Goal: Task Accomplishment & Management: Use online tool/utility

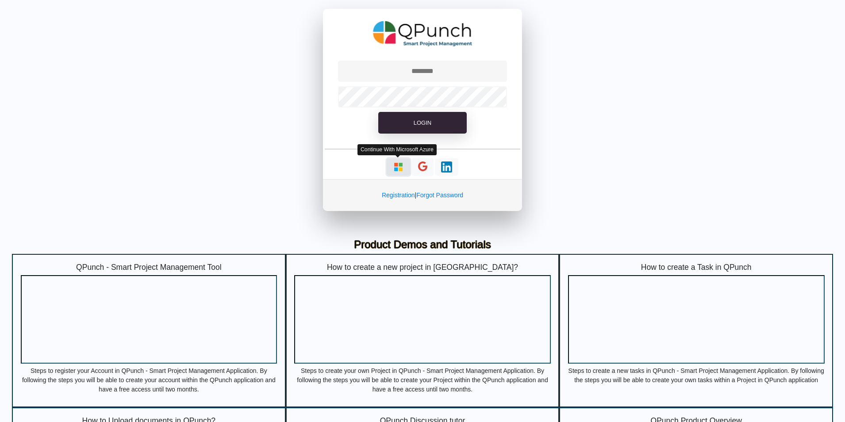
click at [400, 169] on img "button" at bounding box center [398, 167] width 11 height 11
type input "**********"
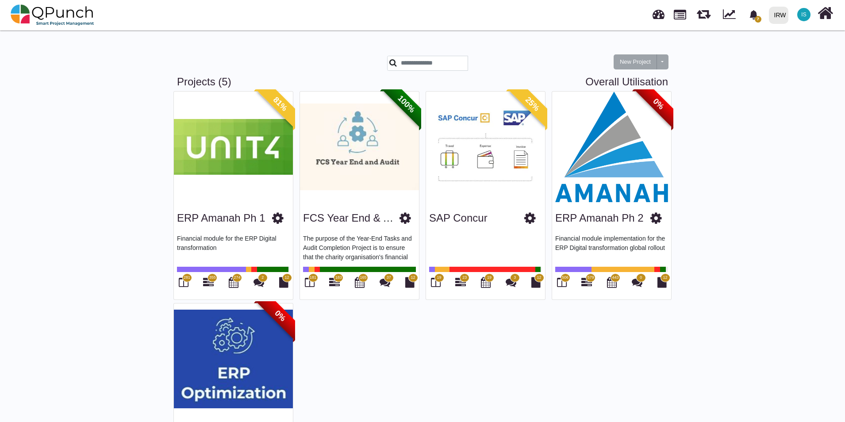
click at [628, 202] on img at bounding box center [611, 147] width 119 height 111
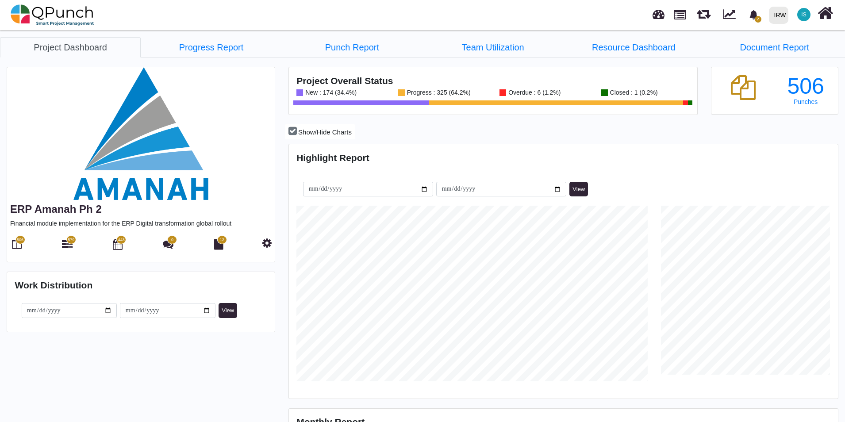
scroll to position [243, 547]
click at [69, 241] on span "579" at bounding box center [71, 240] width 7 height 6
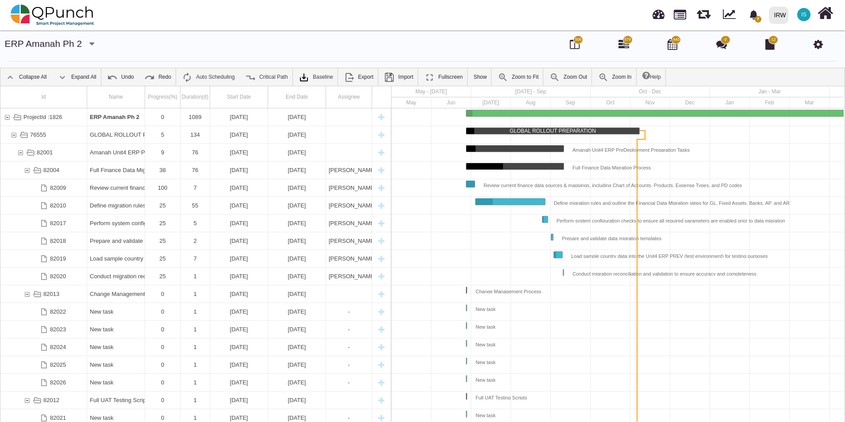
scroll to position [0, 30]
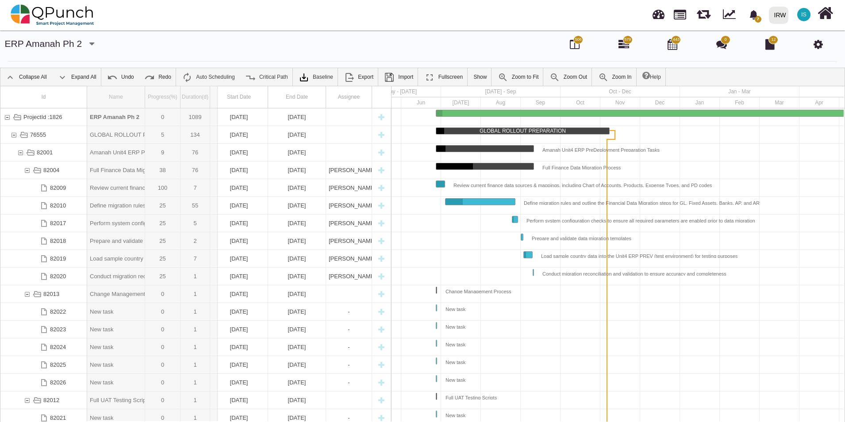
drag, startPoint x: 142, startPoint y: 93, endPoint x: 218, endPoint y: 97, distance: 75.3
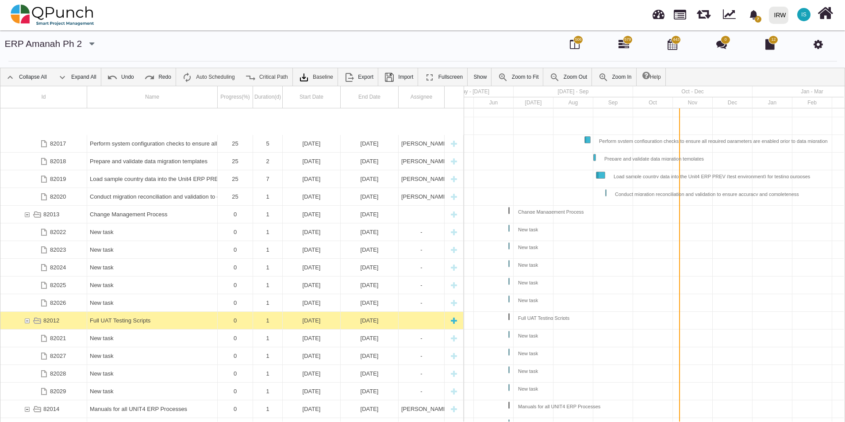
scroll to position [159, 0]
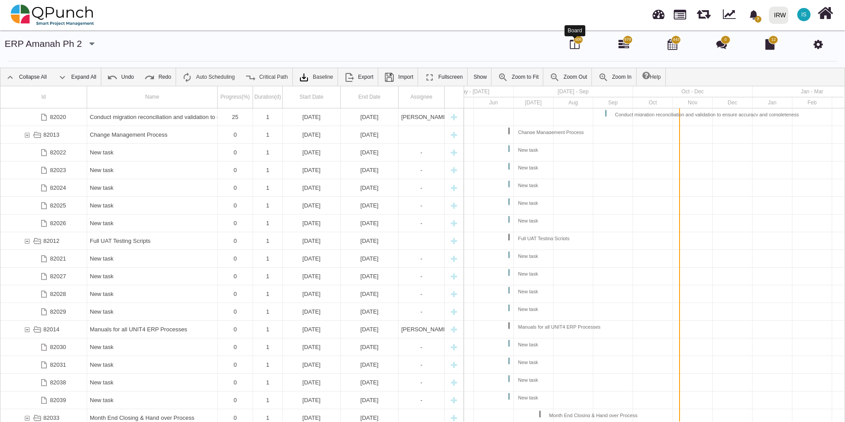
click at [573, 48] on icon at bounding box center [575, 44] width 10 height 11
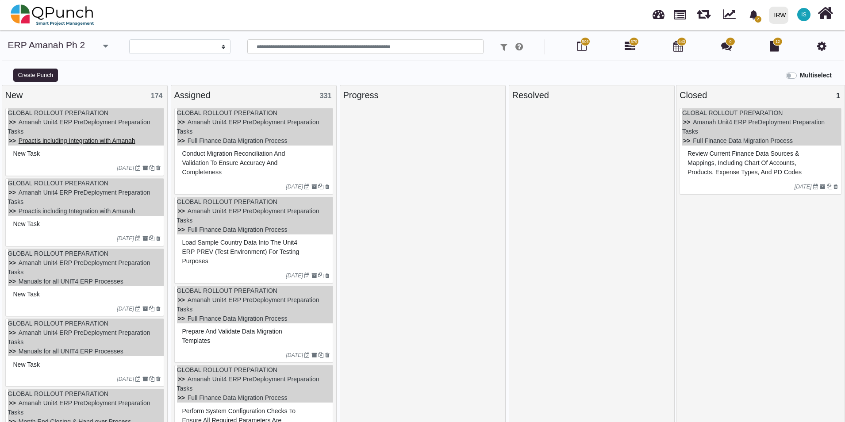
select select
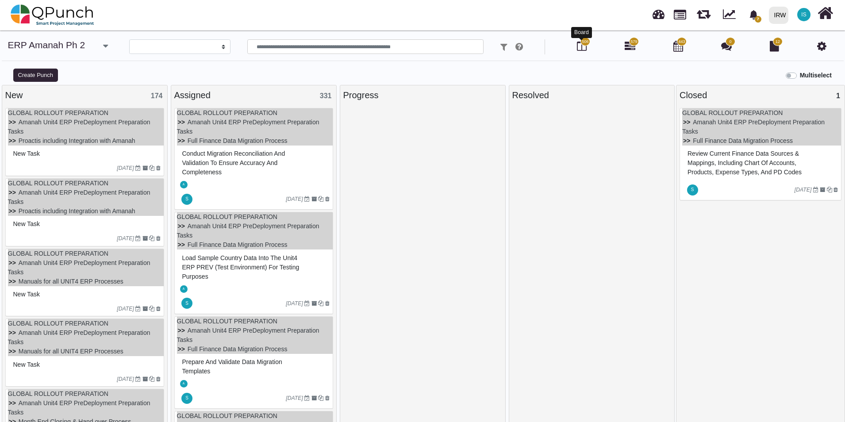
click at [582, 47] on icon at bounding box center [582, 46] width 10 height 11
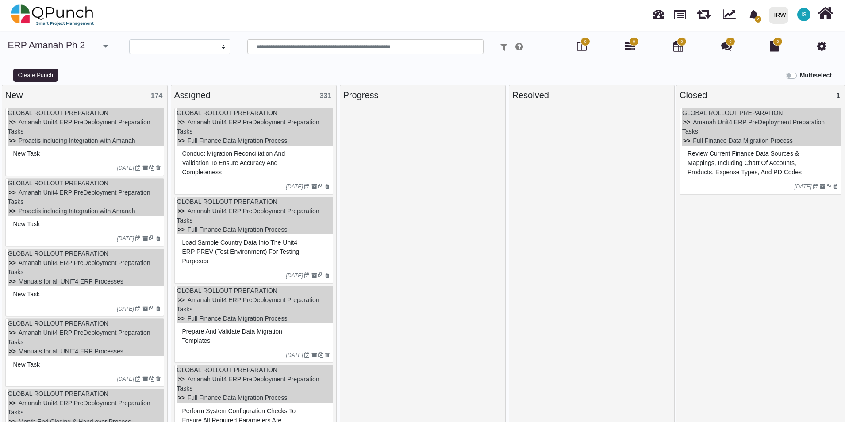
select select
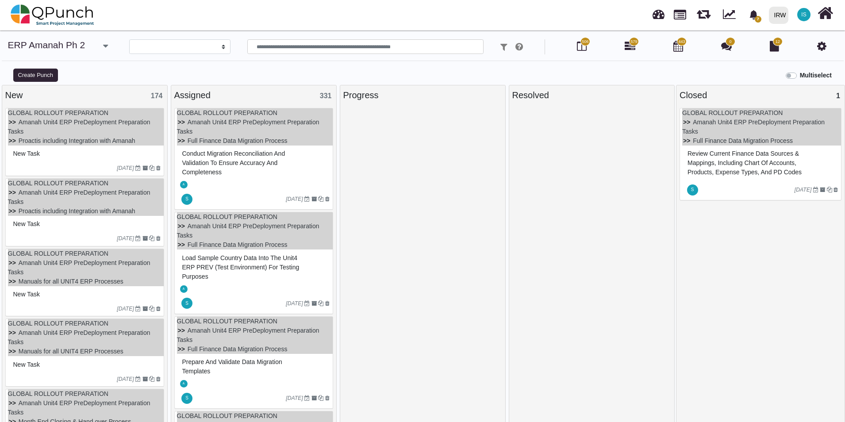
click at [630, 43] on span "579" at bounding box center [634, 41] width 10 height 9
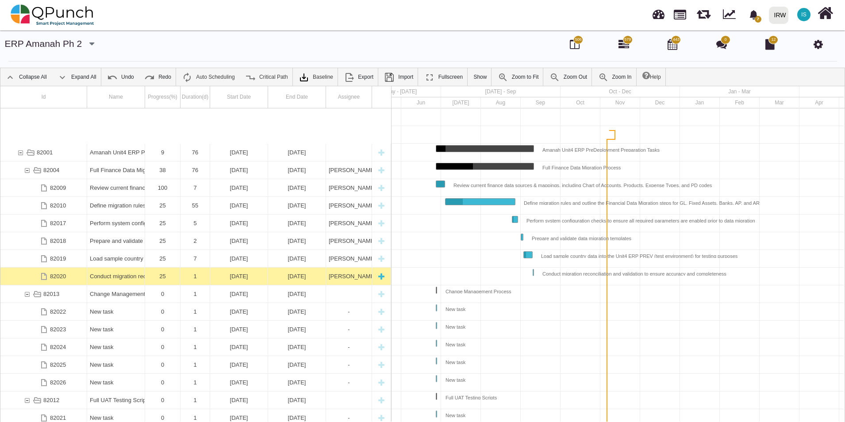
scroll to position [80, 0]
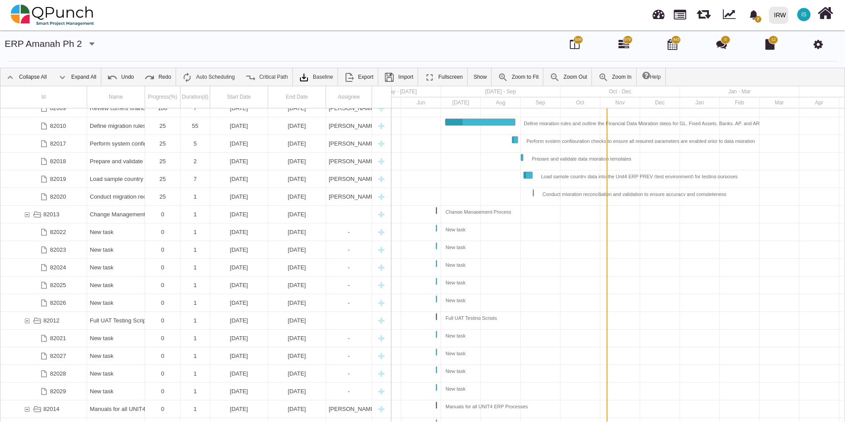
click at [816, 47] on icon at bounding box center [818, 44] width 9 height 11
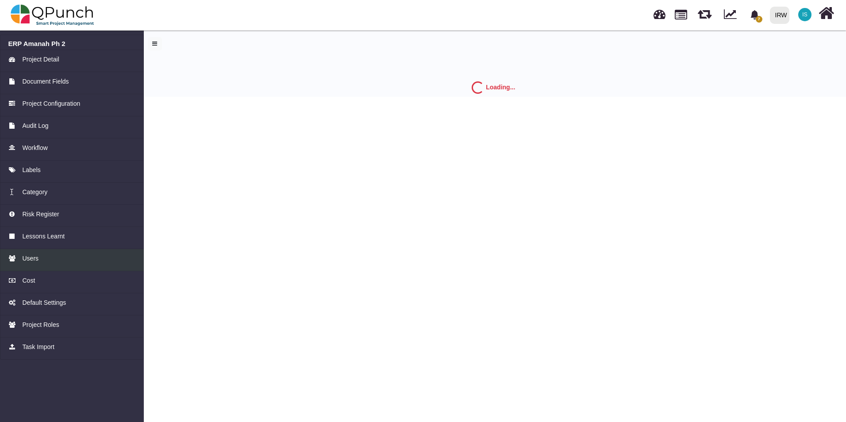
click at [40, 217] on span "Risk Register" at bounding box center [40, 214] width 37 height 9
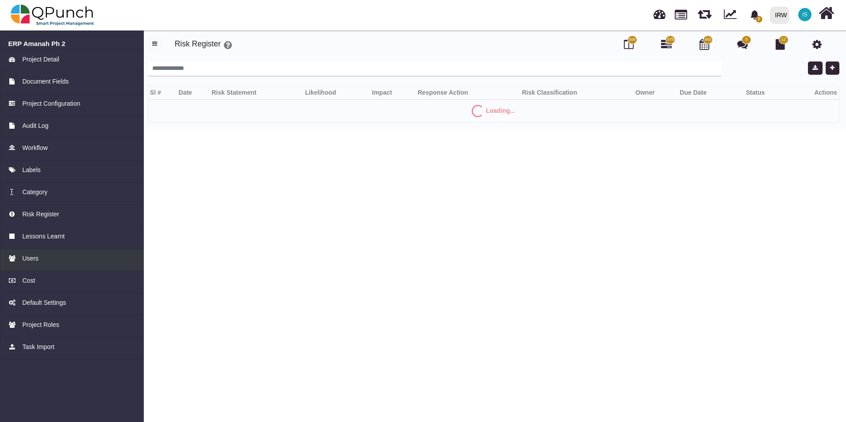
click at [29, 258] on span "Users" at bounding box center [30, 258] width 16 height 9
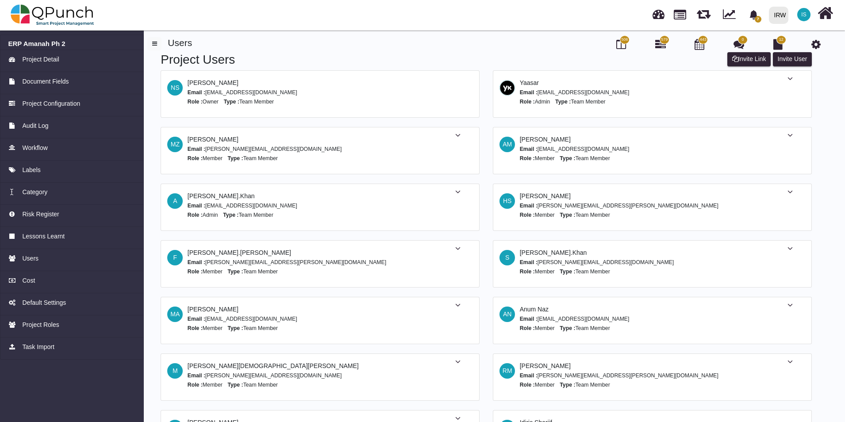
click at [814, 43] on icon at bounding box center [816, 44] width 9 height 11
click at [27, 45] on h6 "ERP Amanah Ph 2" at bounding box center [71, 44] width 127 height 8
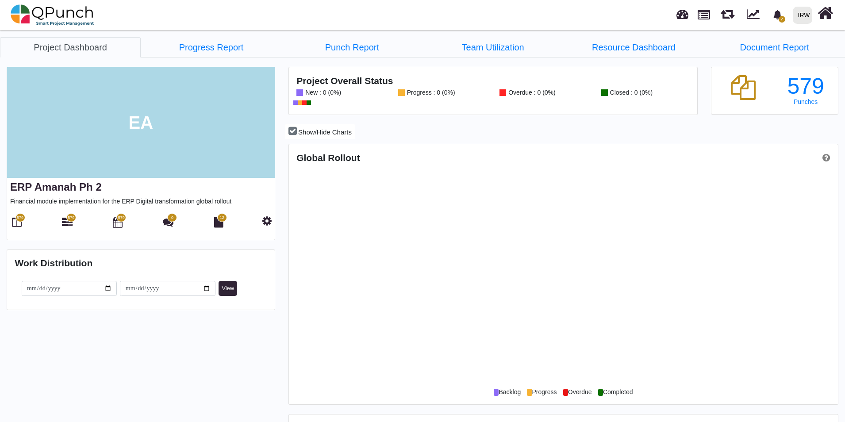
scroll to position [243, 547]
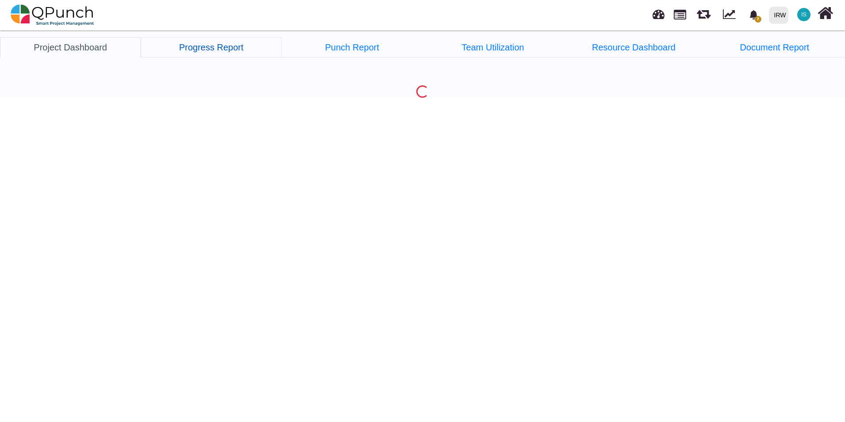
click at [210, 46] on link "Progress Report" at bounding box center [211, 47] width 141 height 20
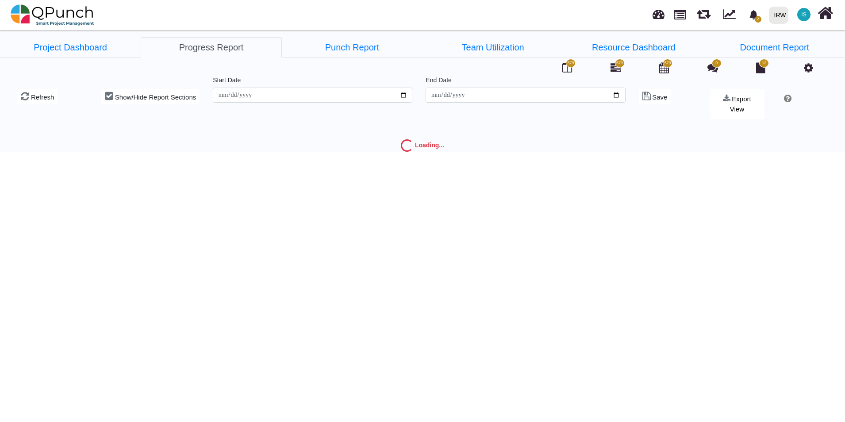
type input "**********"
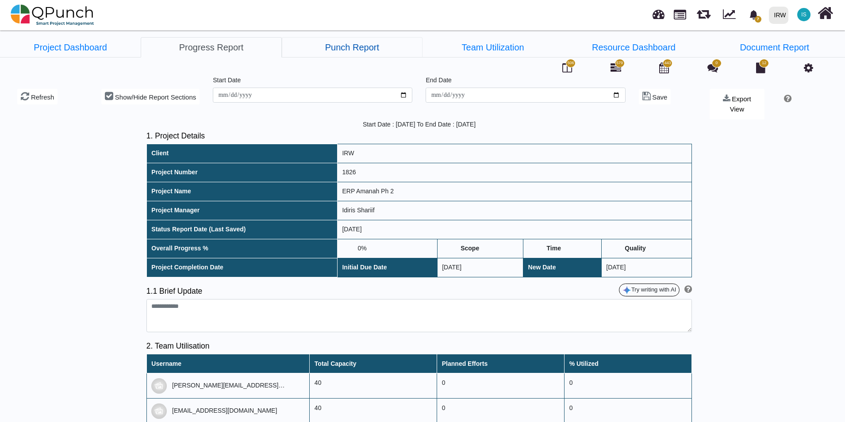
click at [356, 43] on link "Punch Report" at bounding box center [352, 47] width 141 height 20
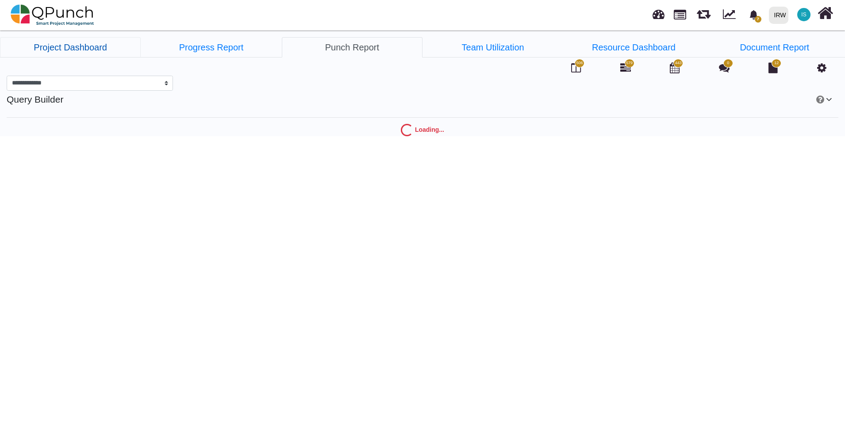
click at [89, 47] on link "Project Dashboard" at bounding box center [70, 47] width 141 height 20
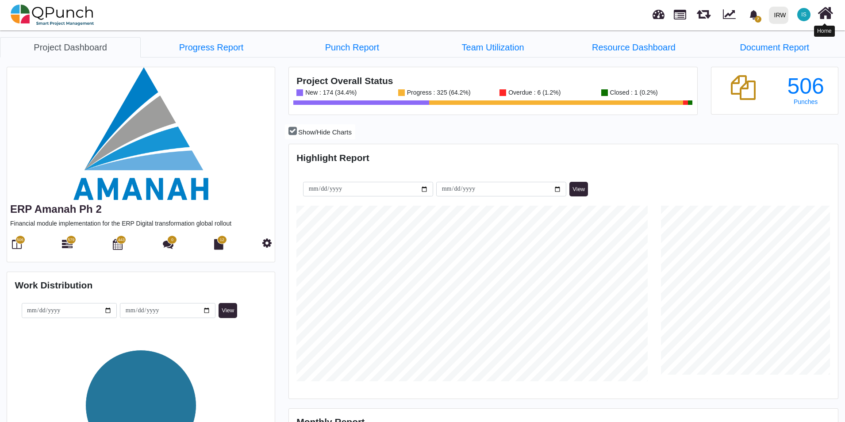
click at [826, 19] on icon at bounding box center [825, 13] width 15 height 17
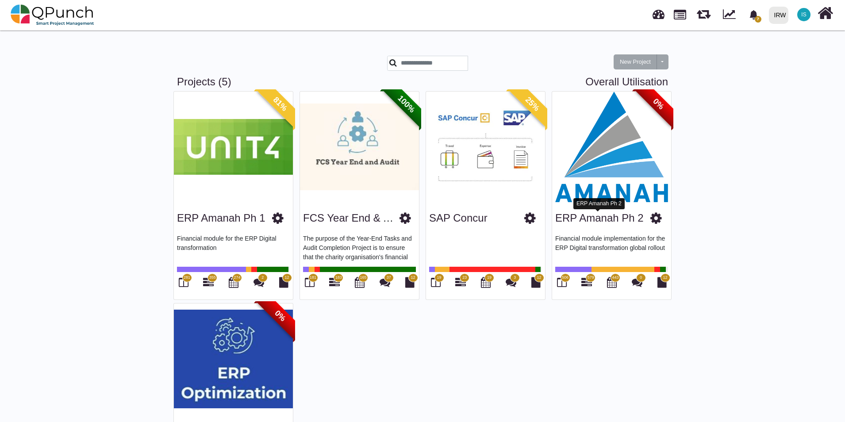
click at [626, 216] on link "ERP Amanah Ph 2" at bounding box center [599, 218] width 89 height 12
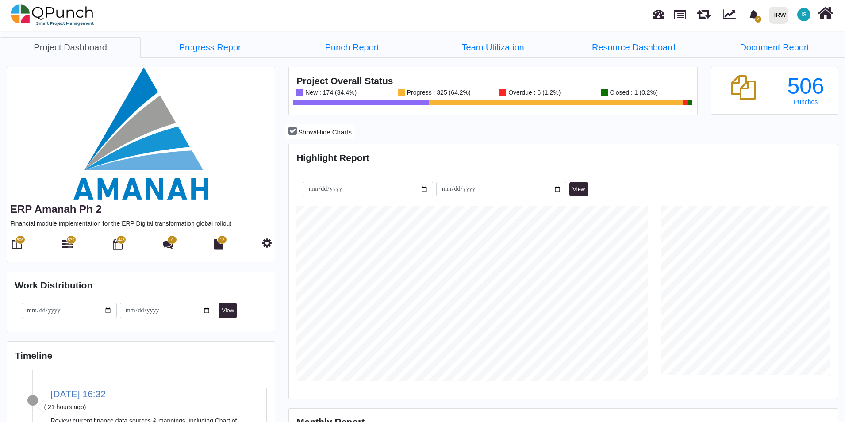
scroll to position [176, 182]
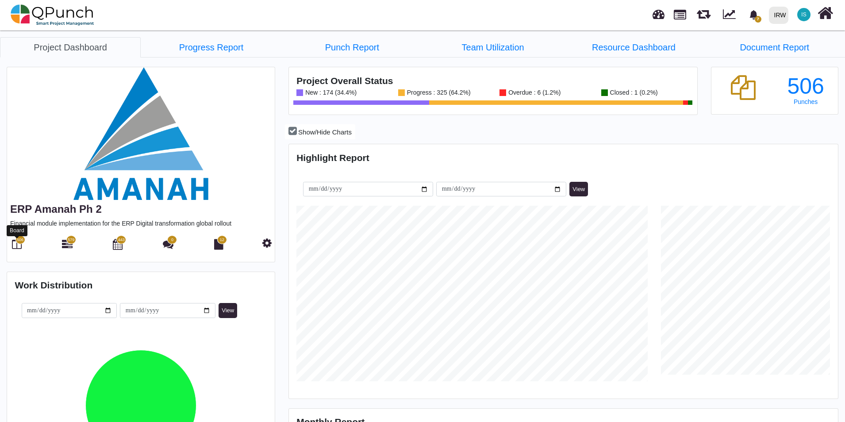
click at [19, 247] on icon at bounding box center [17, 244] width 10 height 11
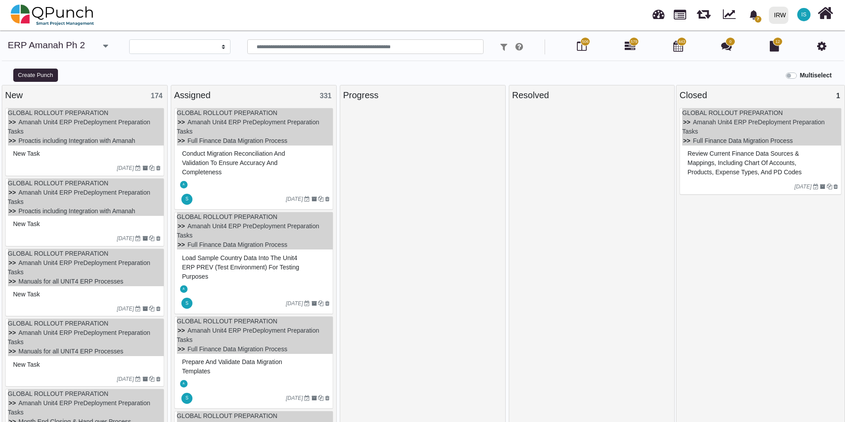
select select
click at [631, 43] on span "579" at bounding box center [634, 42] width 7 height 6
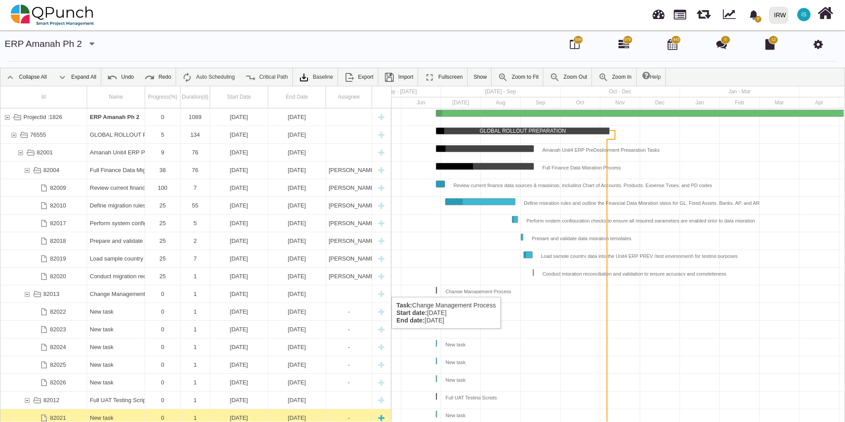
scroll to position [119, 0]
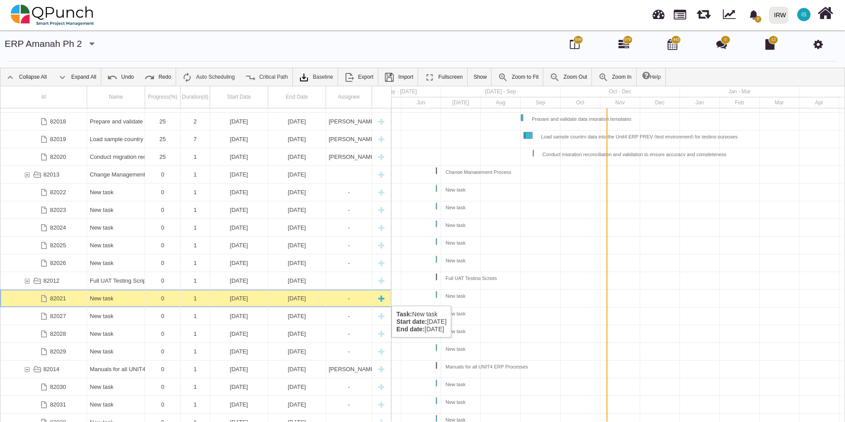
click at [101, 297] on div "New task" at bounding box center [116, 298] width 52 height 17
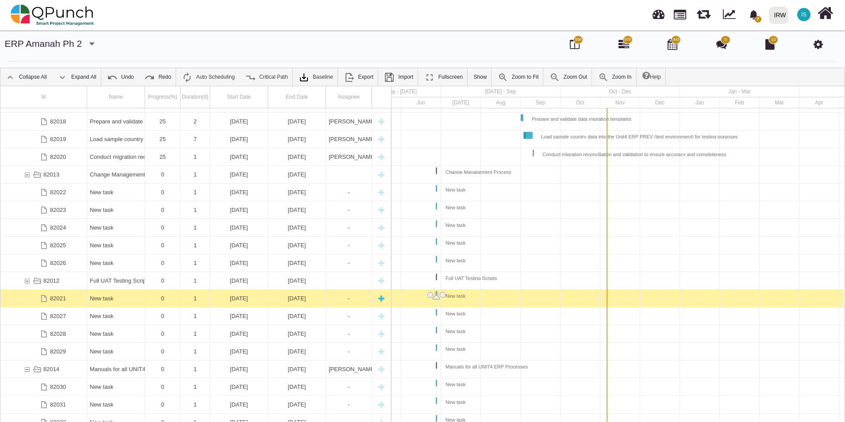
click at [101, 297] on div "New task" at bounding box center [116, 298] width 52 height 17
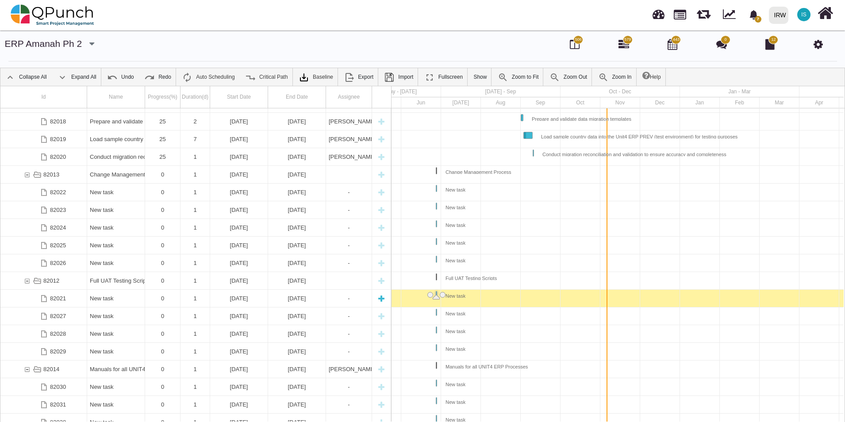
click at [101, 297] on div "New task" at bounding box center [116, 298] width 52 height 17
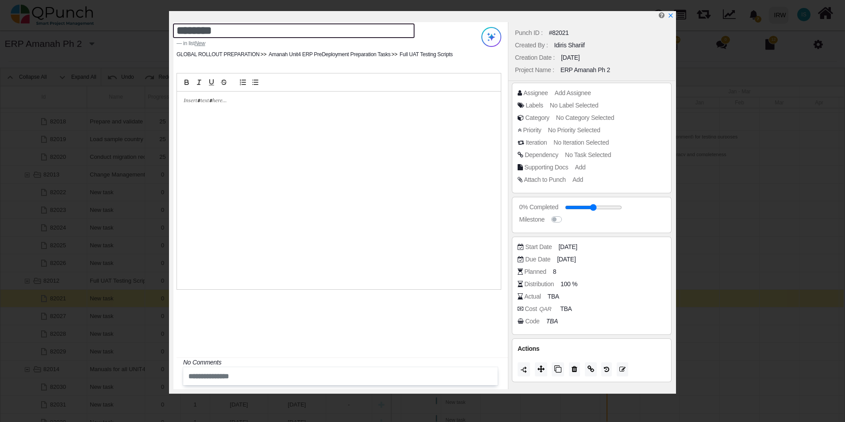
click at [220, 36] on textarea "********" at bounding box center [294, 30] width 242 height 15
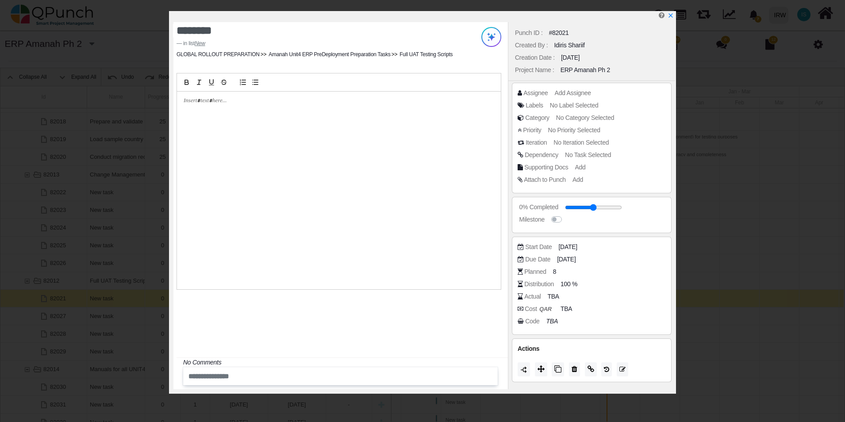
click at [238, 48] on div "******** in list New" at bounding box center [339, 37] width 338 height 25
click at [220, 42] on footer "in list New" at bounding box center [311, 43] width 269 height 8
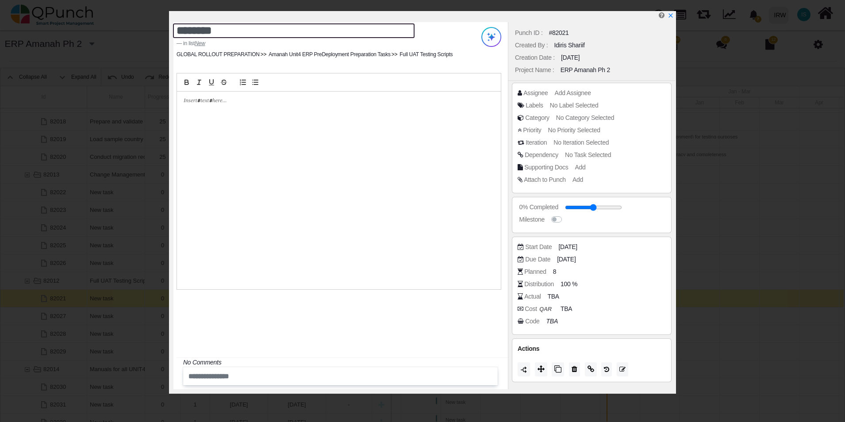
click at [197, 32] on textarea "********" at bounding box center [294, 30] width 242 height 15
paste textarea "**********"
drag, startPoint x: 200, startPoint y: 29, endPoint x: 125, endPoint y: 22, distance: 74.7
click at [131, 22] on div "**********" at bounding box center [422, 211] width 845 height 422
type textarea "**********"
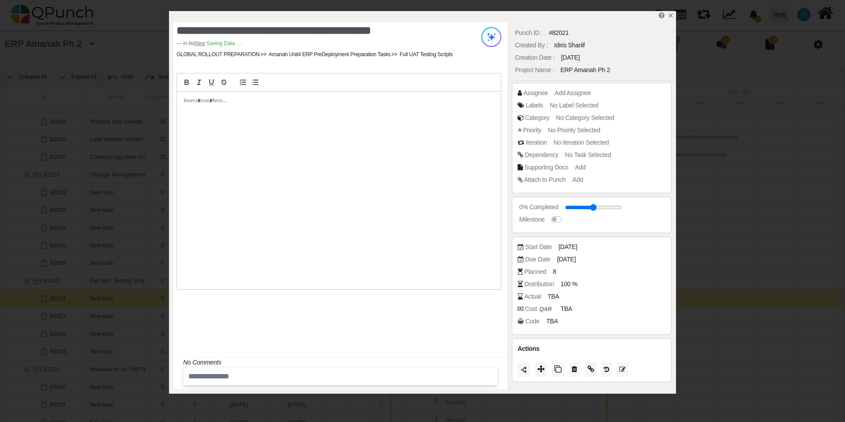
click at [361, 123] on div at bounding box center [339, 191] width 324 height 198
click at [572, 94] on span "Add Assignee" at bounding box center [574, 92] width 36 height 7
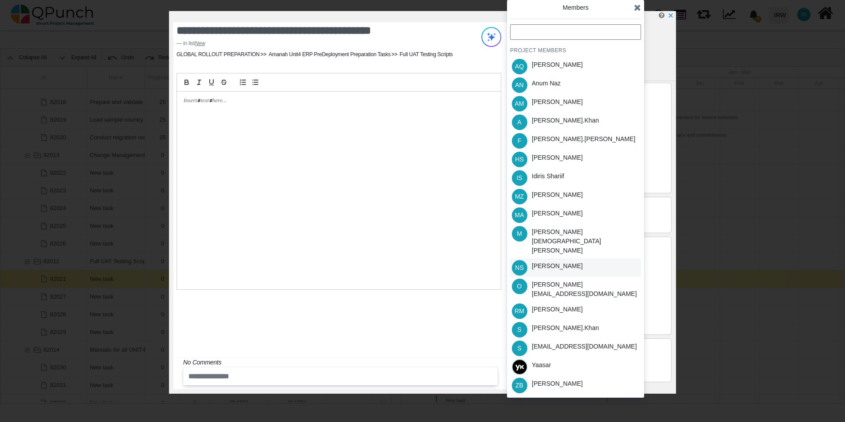
scroll to position [28, 0]
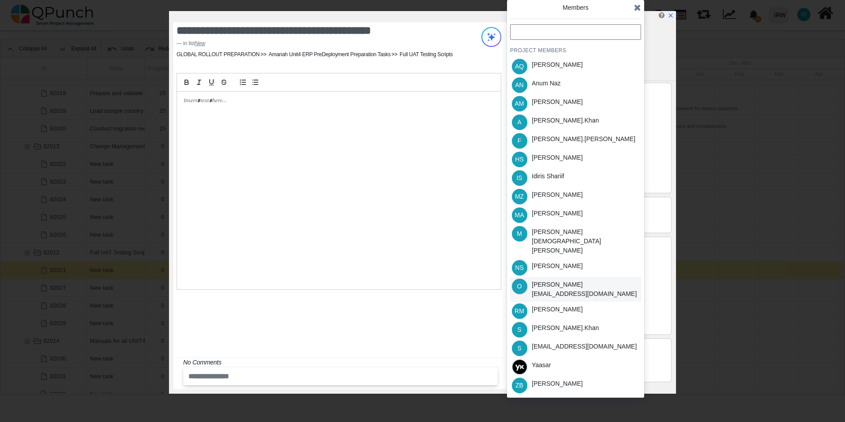
click at [562, 280] on div "[PERSON_NAME][EMAIL_ADDRESS][DOMAIN_NAME]" at bounding box center [585, 289] width 106 height 19
click at [635, 7] on icon at bounding box center [637, 7] width 7 height 9
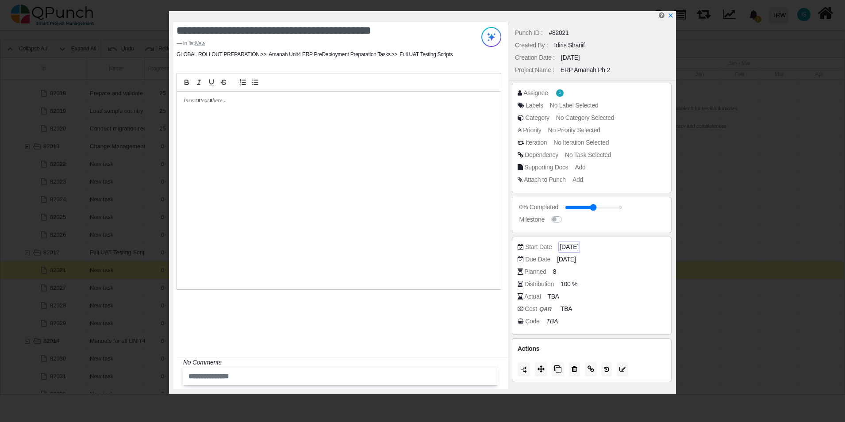
click at [575, 248] on span "[DATE]" at bounding box center [569, 247] width 19 height 9
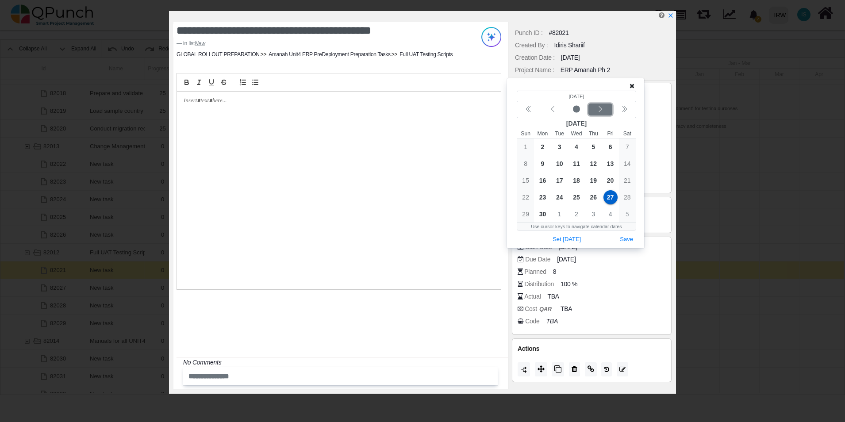
click at [602, 111] on icon "chevron left" at bounding box center [600, 109] width 7 height 7
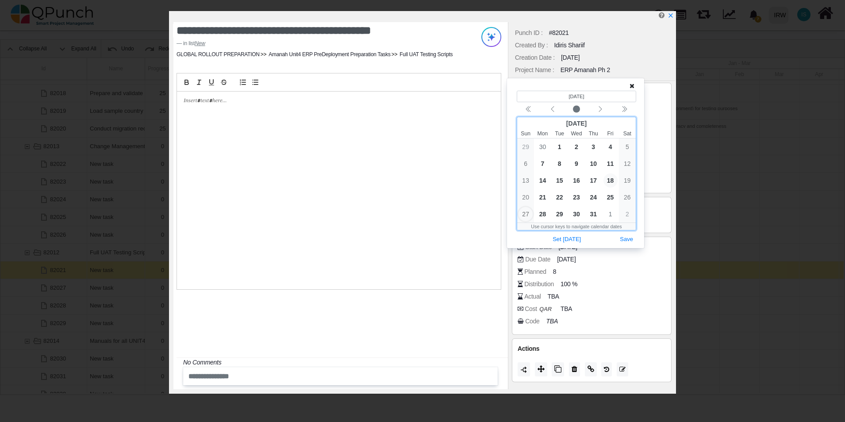
click at [608, 180] on span "18" at bounding box center [611, 180] width 14 height 14
click at [621, 240] on button "Save" at bounding box center [626, 240] width 19 height 12
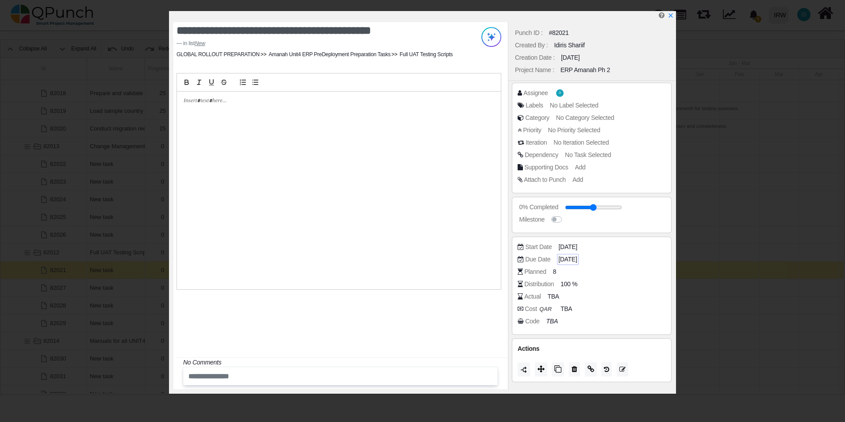
click at [576, 258] on span "18-07-2025" at bounding box center [567, 259] width 19 height 9
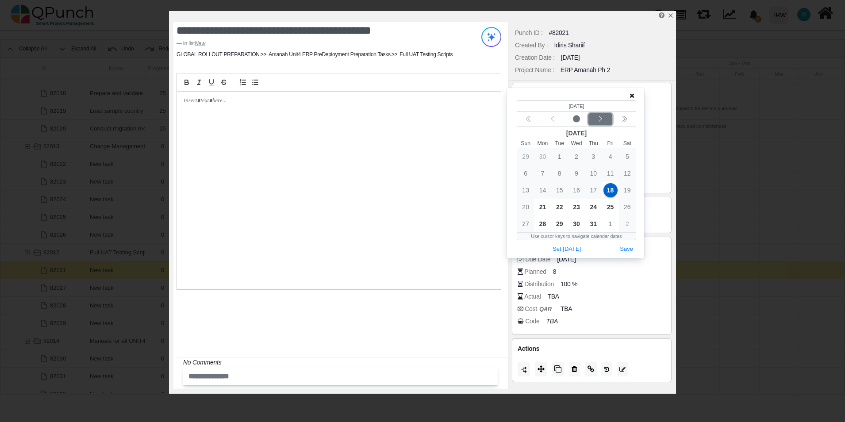
click at [601, 117] on icon "chevron left" at bounding box center [600, 119] width 7 height 7
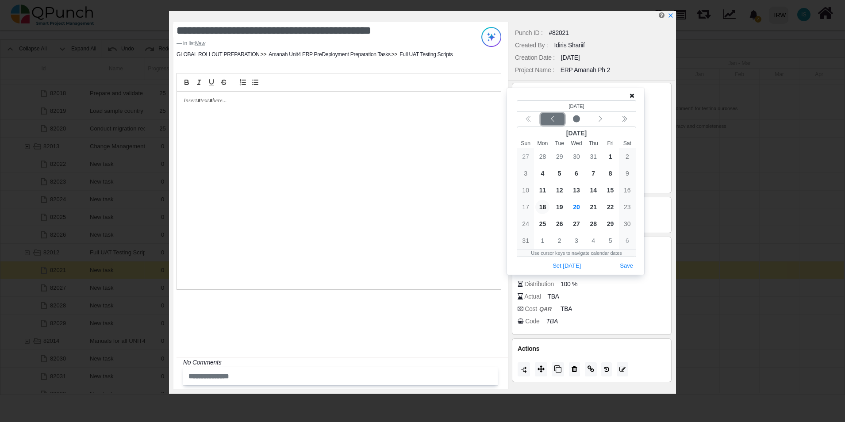
click at [553, 118] on icon "chevron left" at bounding box center [552, 119] width 7 height 7
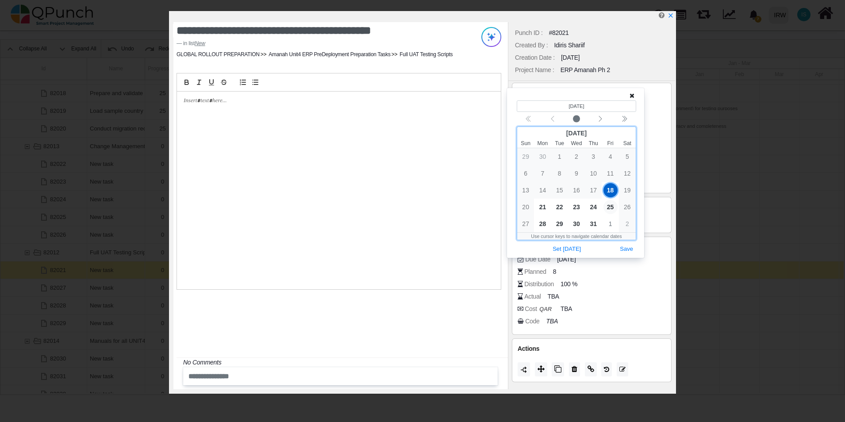
click at [612, 206] on span "25" at bounding box center [611, 207] width 14 height 14
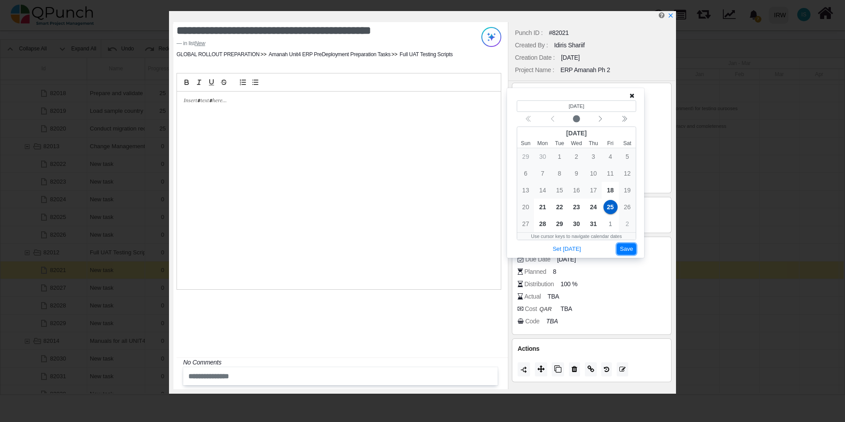
click at [630, 250] on button "Save" at bounding box center [626, 249] width 19 height 12
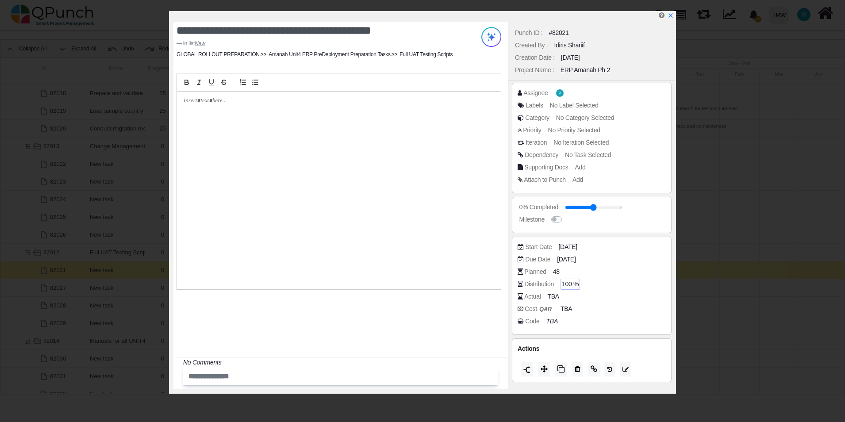
click at [563, 285] on span "100 %" at bounding box center [570, 284] width 17 height 9
drag, startPoint x: 587, startPoint y: 285, endPoint x: 544, endPoint y: 283, distance: 42.5
click at [544, 283] on div "Distribution ***" at bounding box center [594, 284] width 153 height 9
type input "**"
click at [650, 310] on div "Cost QAR TBA" at bounding box center [594, 308] width 153 height 9
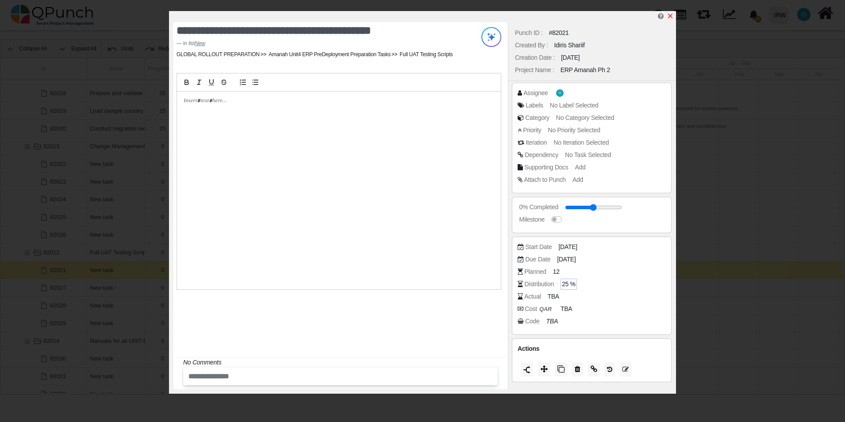
click at [673, 18] on icon "x" at bounding box center [670, 15] width 7 height 7
type input "**"
